Goal: Task Accomplishment & Management: Manage account settings

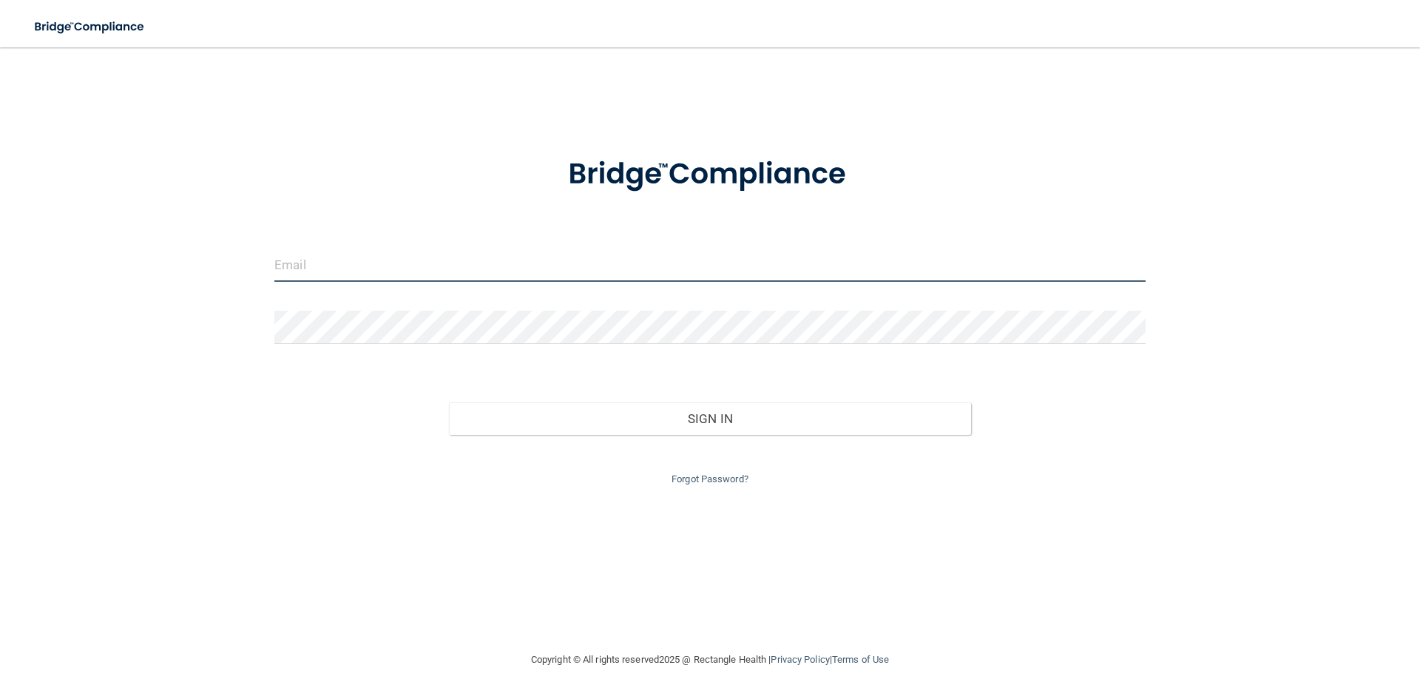
click at [404, 265] on input "email" at bounding box center [709, 264] width 871 height 33
type input "[PERSON_NAME][EMAIL_ADDRESS][PERSON_NAME][DOMAIN_NAME]"
click at [402, 344] on div at bounding box center [709, 333] width 893 height 44
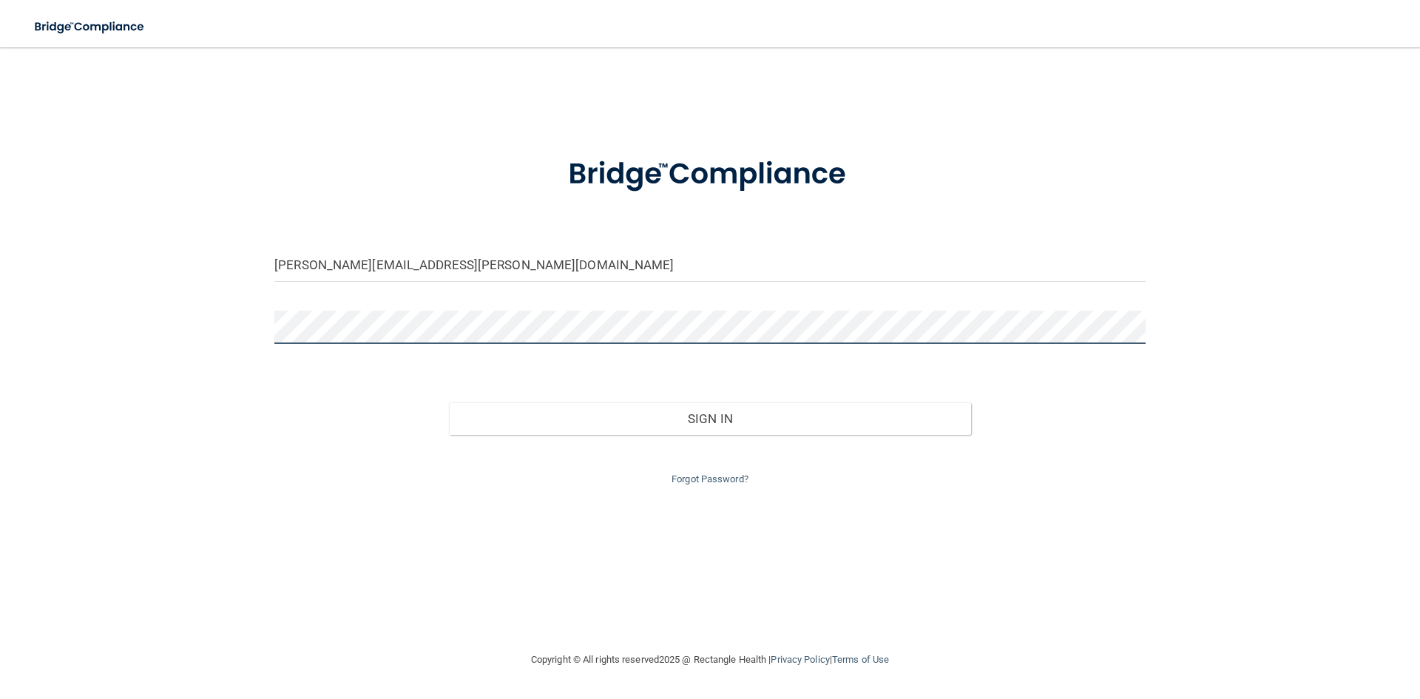
click at [449, 402] on button "Sign In" at bounding box center [710, 418] width 523 height 33
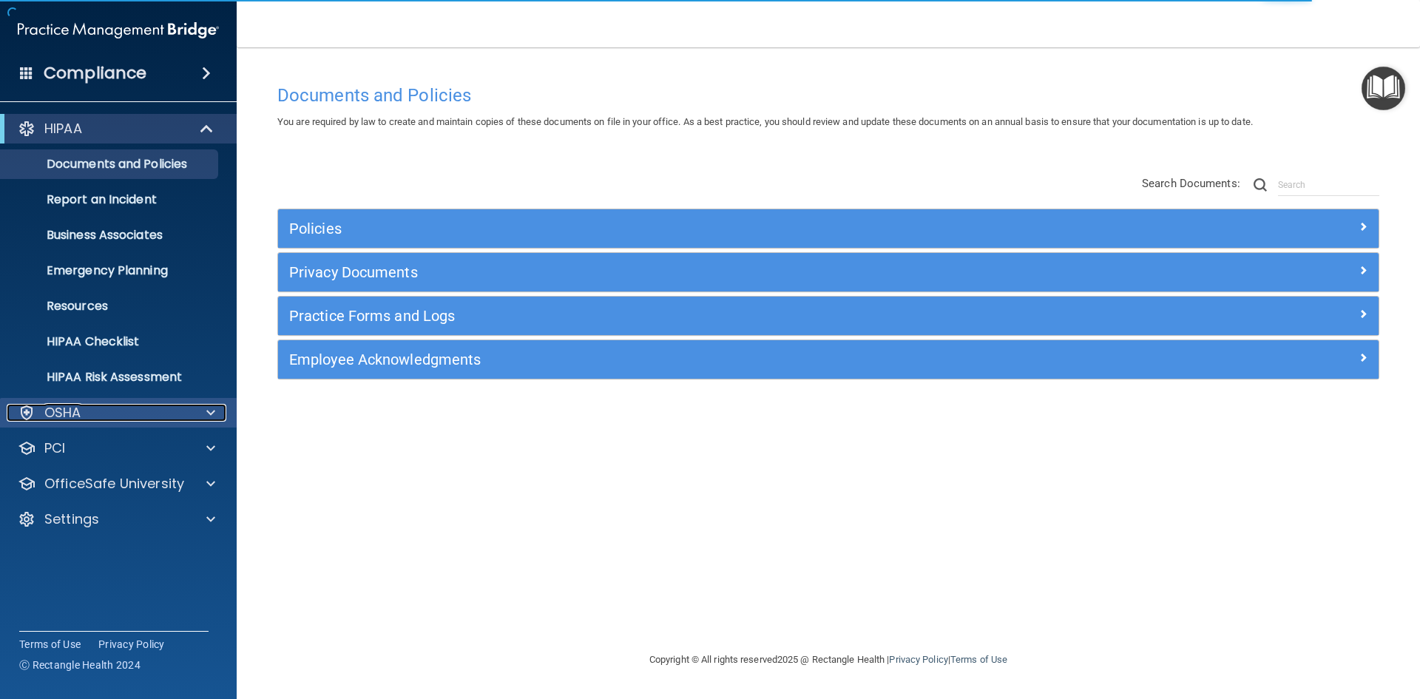
click at [139, 418] on div "OSHA" at bounding box center [98, 413] width 183 height 18
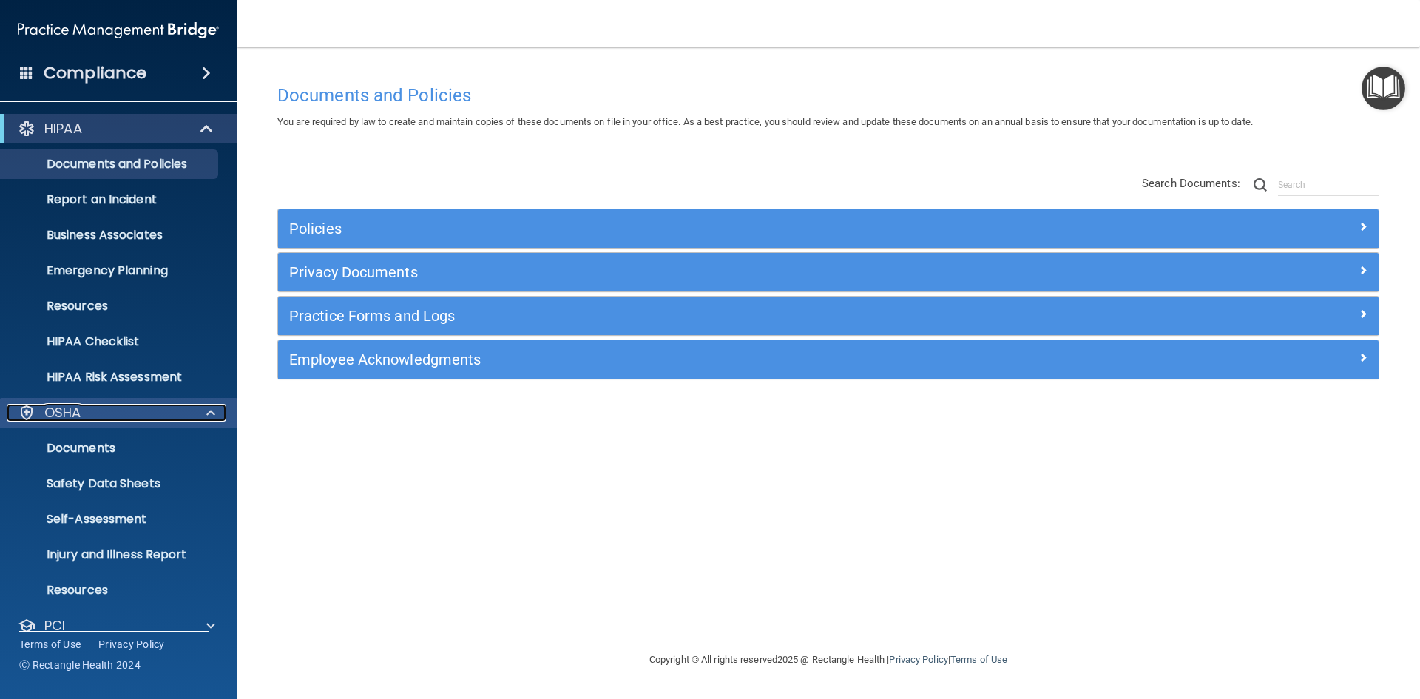
click at [139, 418] on div "OSHA" at bounding box center [98, 413] width 183 height 18
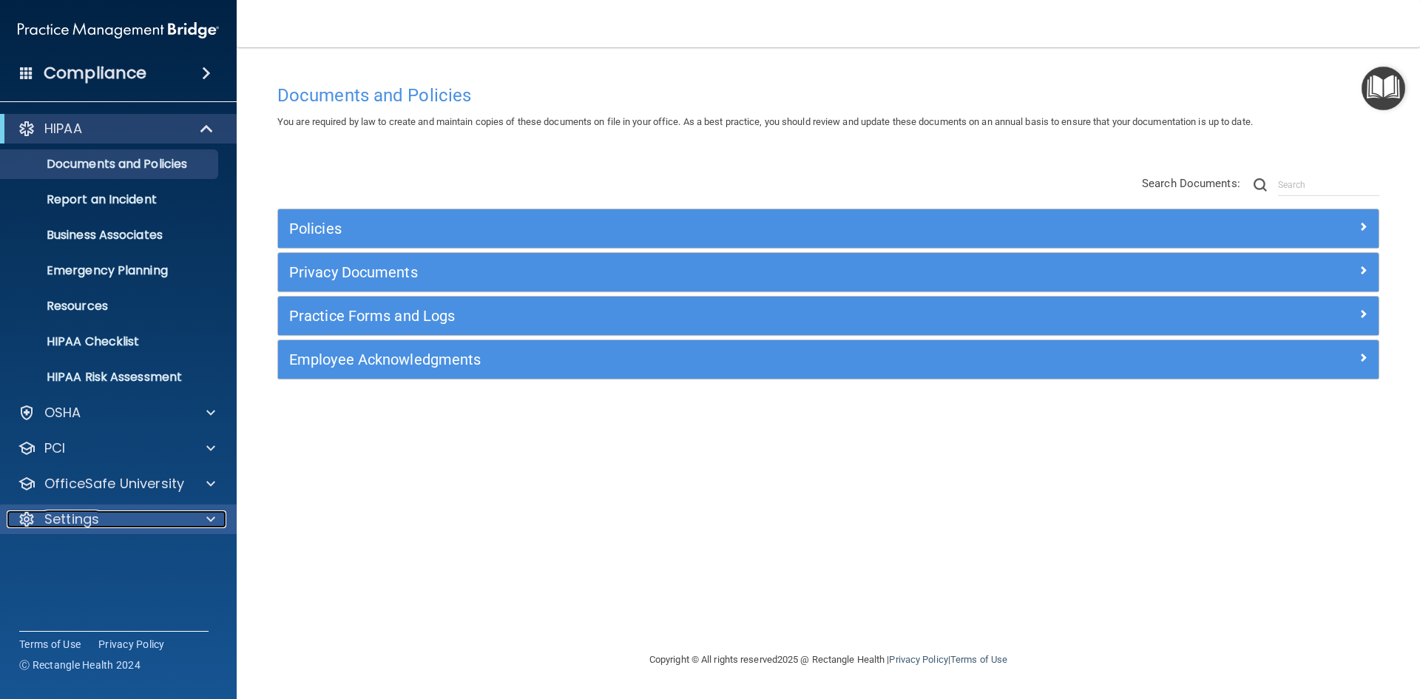
click at [104, 525] on div "Settings" at bounding box center [98, 519] width 183 height 18
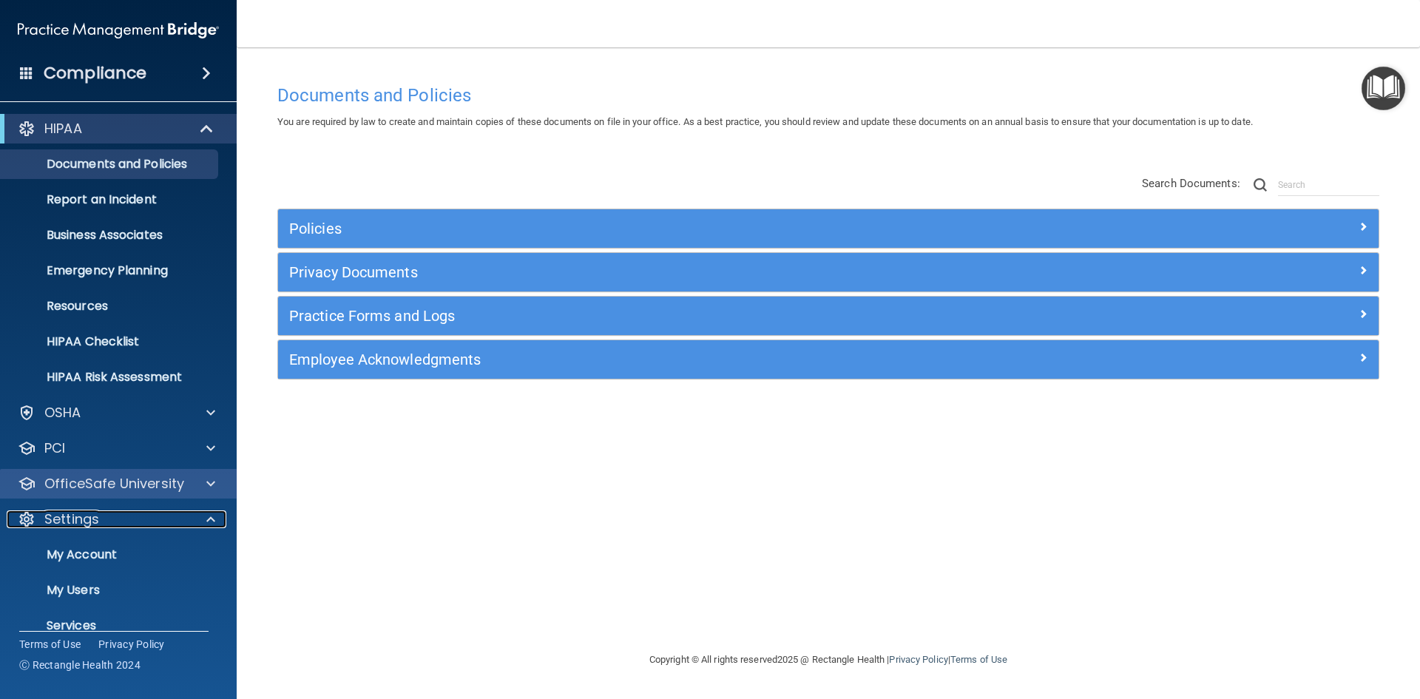
scroll to position [57, 0]
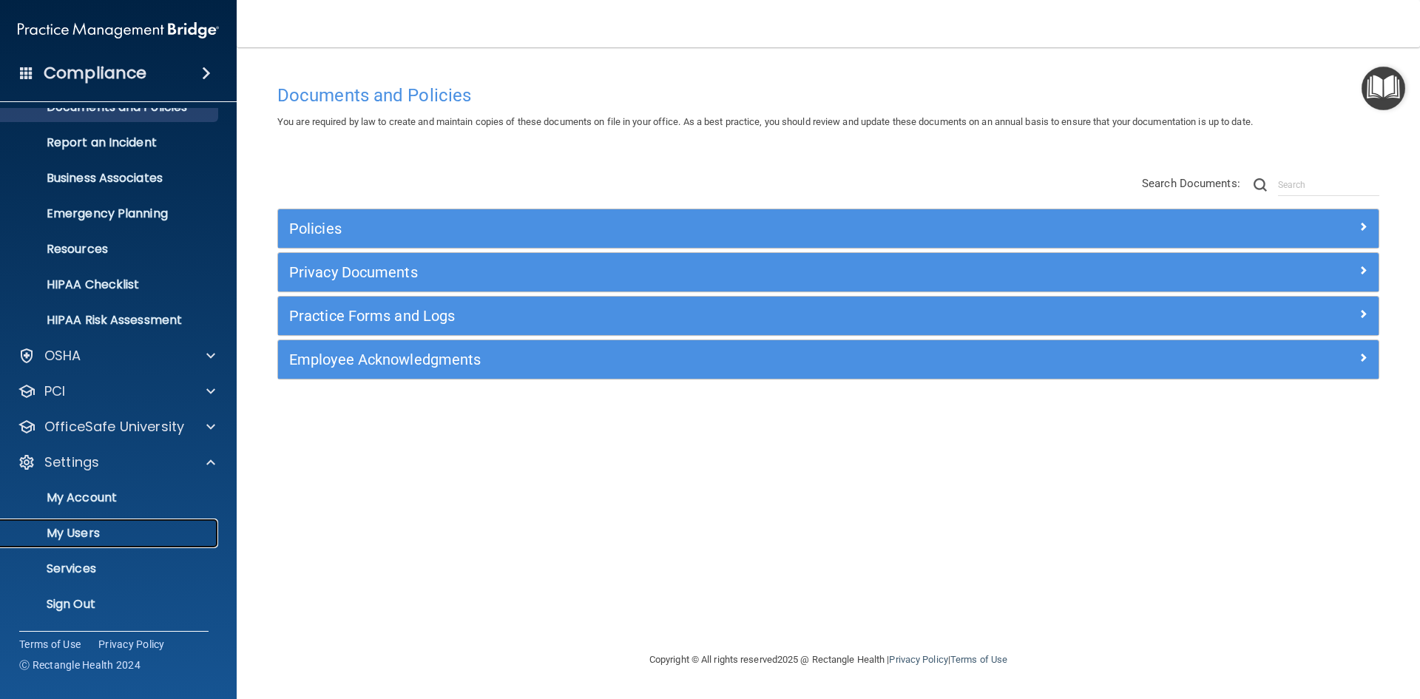
click at [114, 526] on p "My Users" at bounding box center [111, 533] width 202 height 15
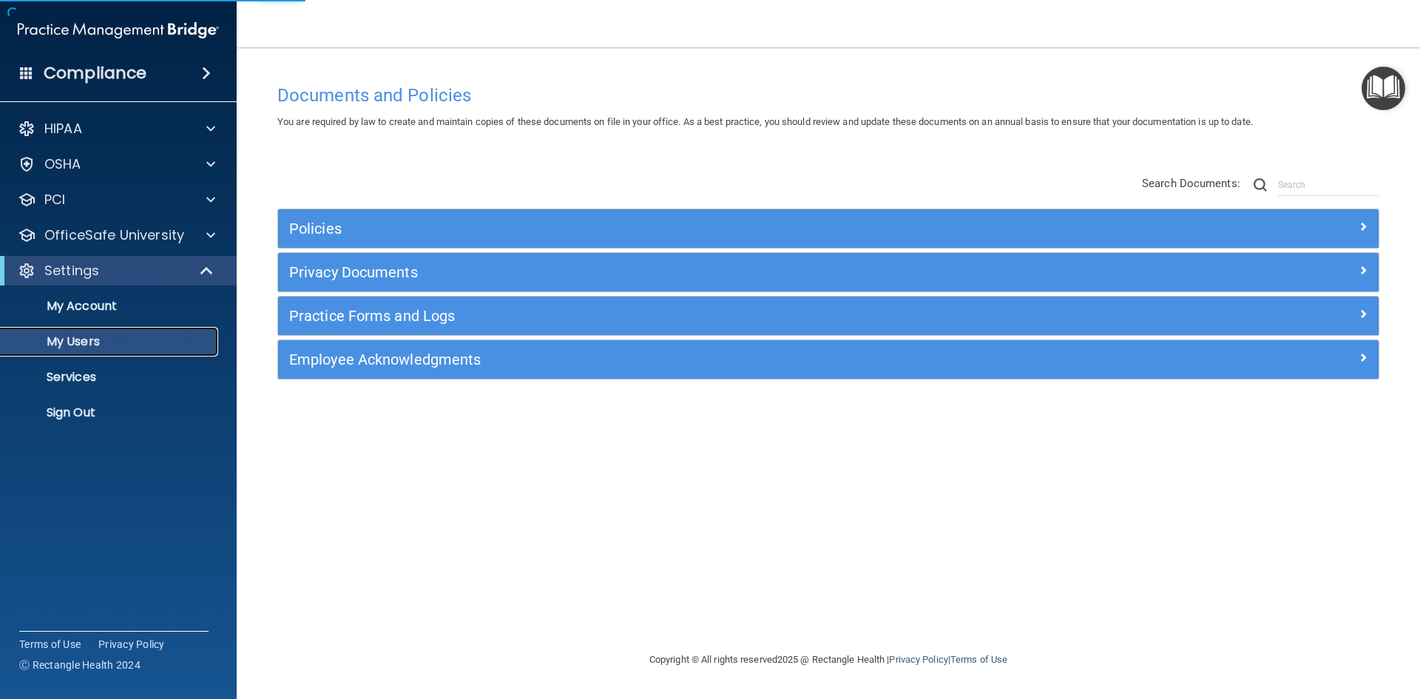
select select "20"
